Goal: Transaction & Acquisition: Purchase product/service

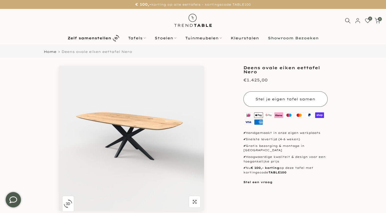
click at [278, 101] on button "Stel je eigen tafel samen" at bounding box center [285, 98] width 84 height 15
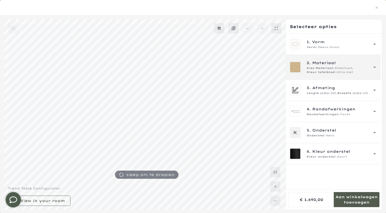
click at [372, 68] on div "2. Materiaal Kies Materiaal: Eikenhout, Kleur tafelblad: Ultra mat" at bounding box center [333, 67] width 87 height 14
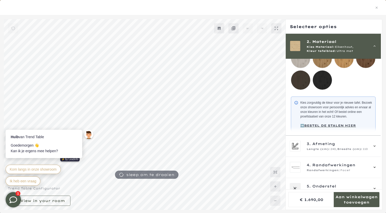
scroll to position [109, 0]
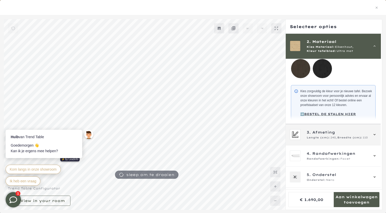
click at [346, 144] on div "3. Afmeting Lengte (cm): 240, Breedte (cm): 110" at bounding box center [333, 134] width 95 height 21
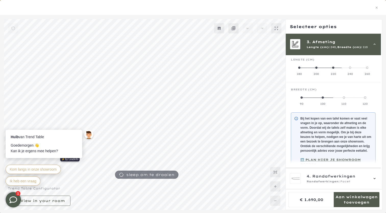
scroll to position [46, 0]
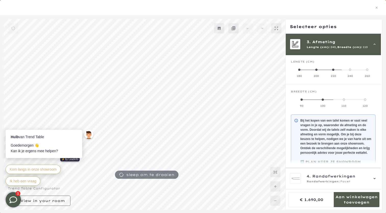
click at [332, 70] on span at bounding box center [333, 70] width 2 height 2
click at [323, 98] on span at bounding box center [323, 99] width 2 height 2
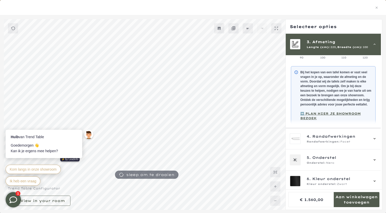
scroll to position [100, 0]
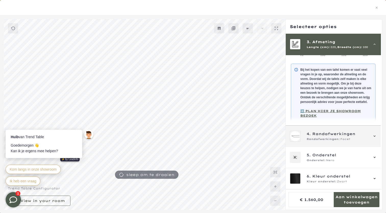
click at [349, 138] on span "Facet" at bounding box center [345, 139] width 10 height 4
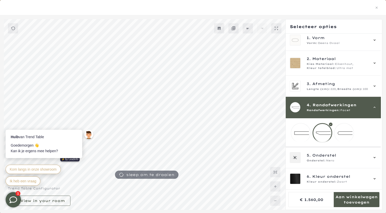
scroll to position [8, 0]
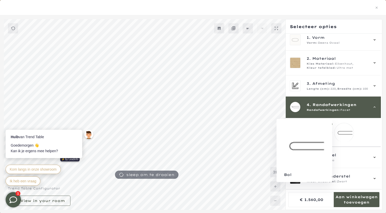
click at [346, 130] on mmq-loader at bounding box center [343, 132] width 19 height 19
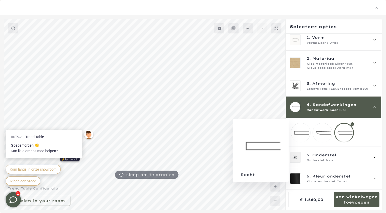
click at [298, 129] on mmq-loader at bounding box center [300, 132] width 19 height 19
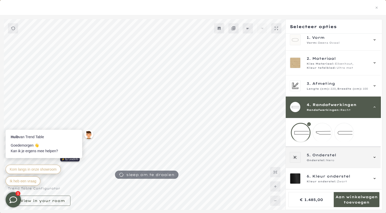
click at [338, 159] on div "Onderstel: Nero" at bounding box center [338, 160] width 62 height 4
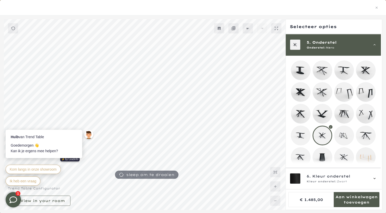
scroll to position [116, 0]
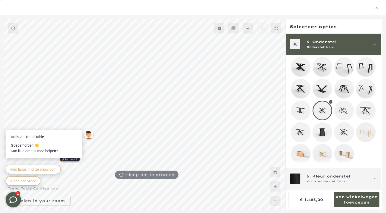
click at [333, 181] on span "Kleur onderstel:" at bounding box center [322, 181] width 30 height 4
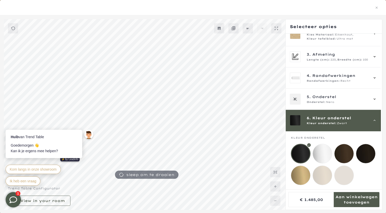
scroll to position [37, 0]
